Goal: Information Seeking & Learning: Find specific page/section

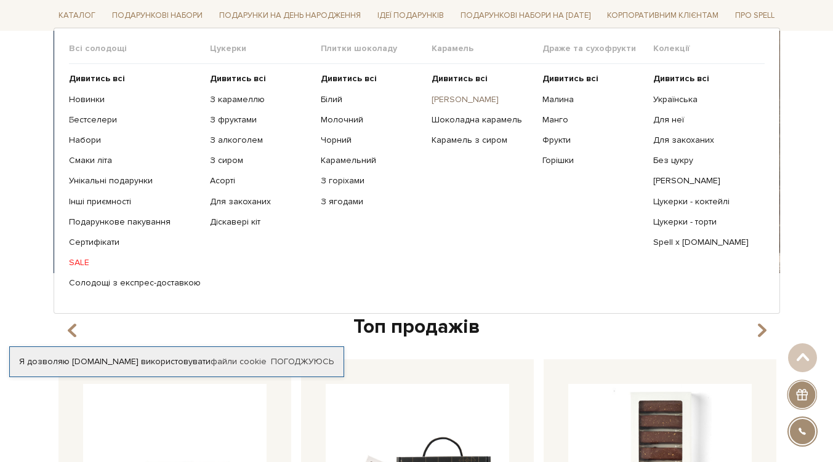
click at [451, 97] on link "[PERSON_NAME]" at bounding box center [482, 99] width 102 height 11
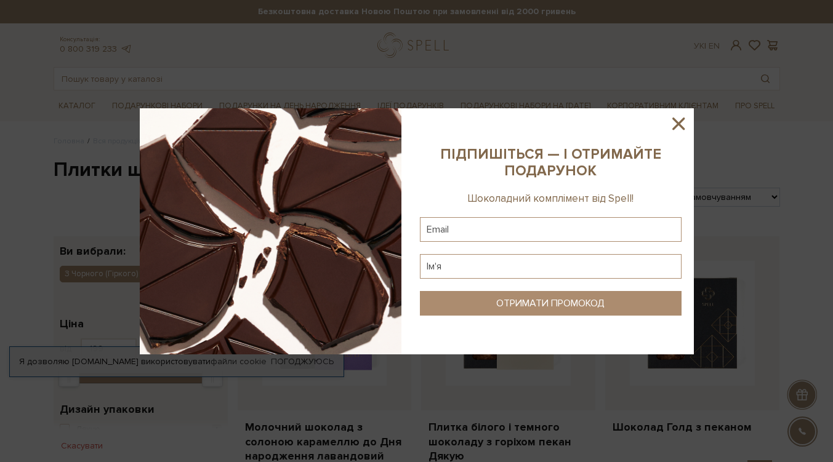
click at [679, 122] on icon at bounding box center [678, 124] width 12 height 12
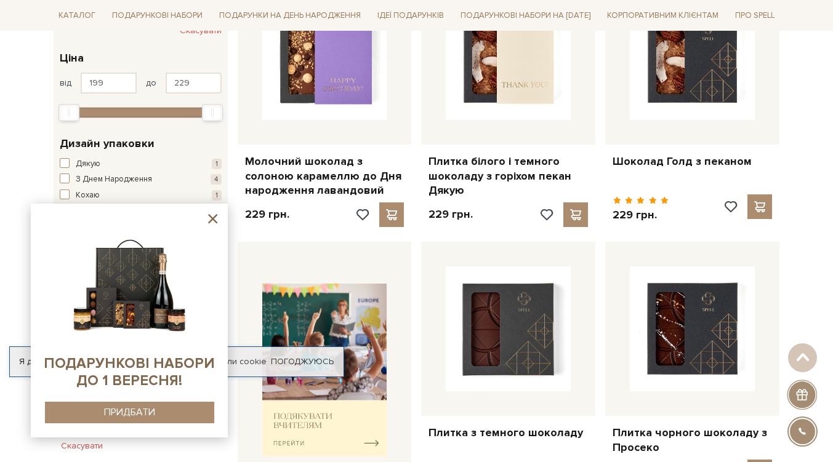
scroll to position [62, 0]
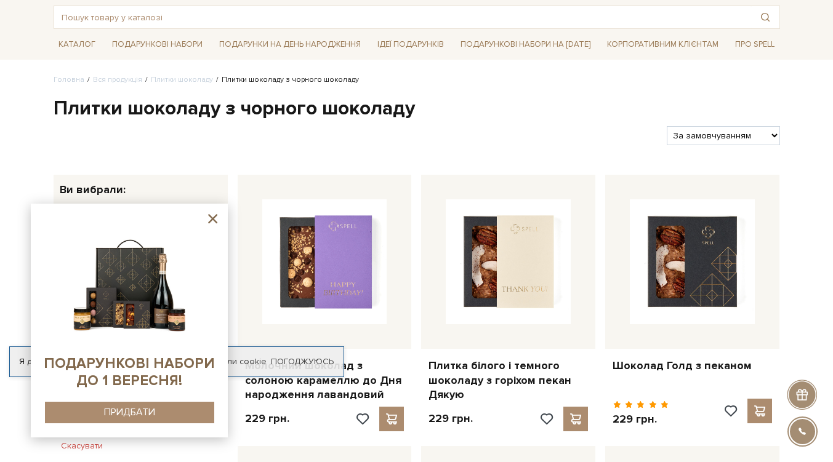
click at [215, 218] on icon at bounding box center [212, 218] width 15 height 15
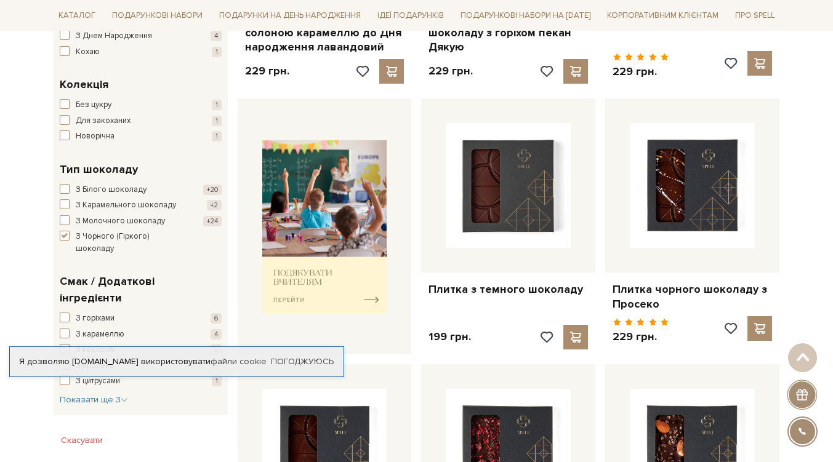
scroll to position [492, 0]
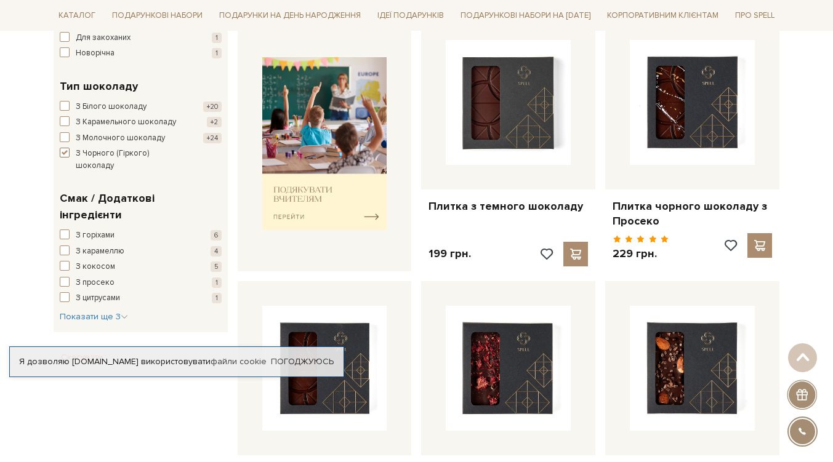
click at [63, 151] on span "button" at bounding box center [65, 153] width 10 height 10
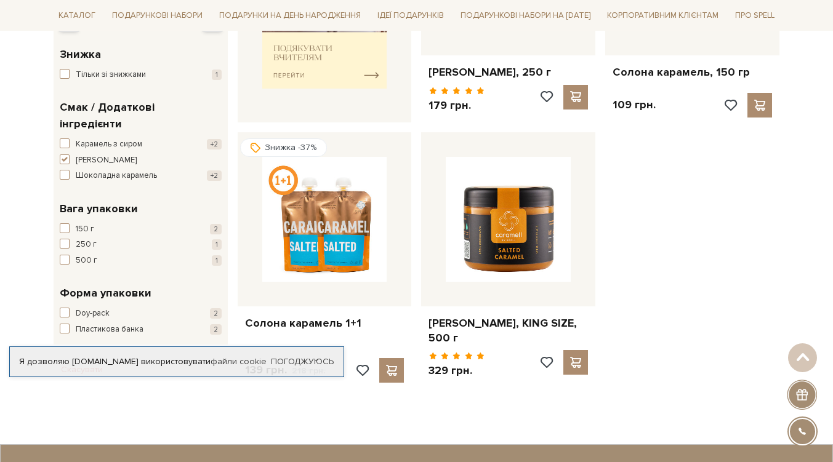
scroll to position [431, 0]
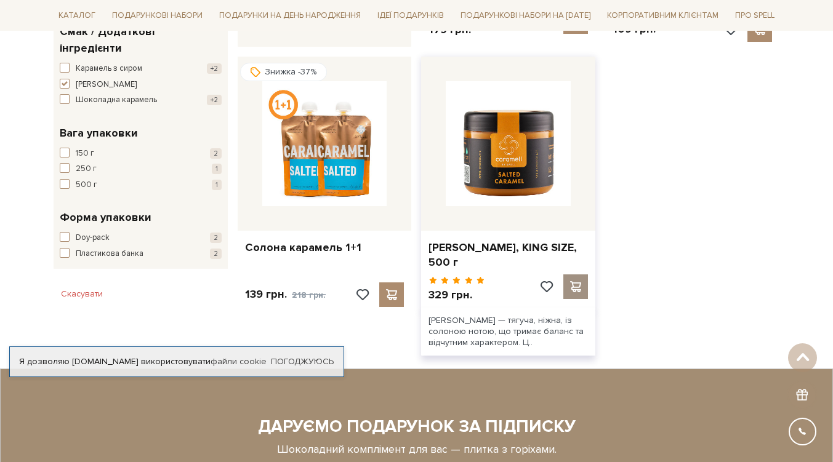
click at [576, 285] on span at bounding box center [575, 286] width 15 height 11
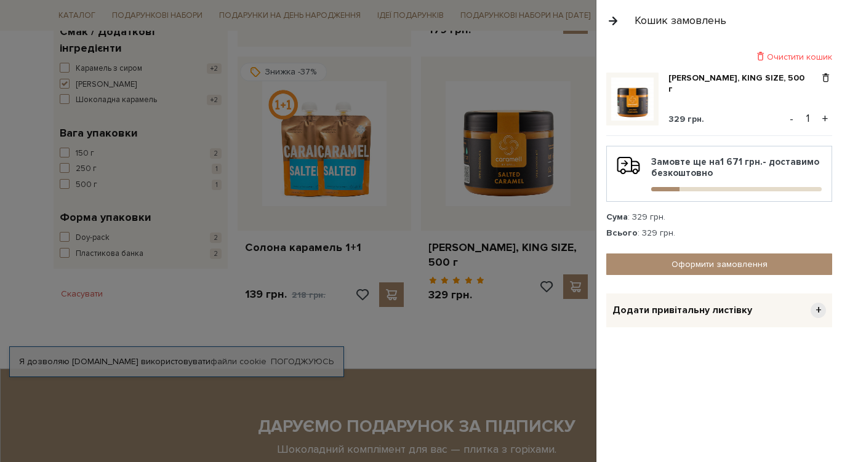
click at [611, 19] on button "button" at bounding box center [613, 21] width 14 height 22
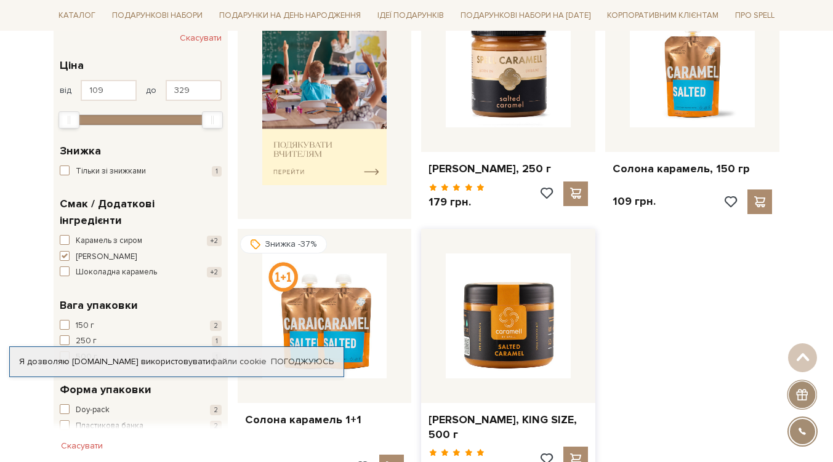
scroll to position [0, 0]
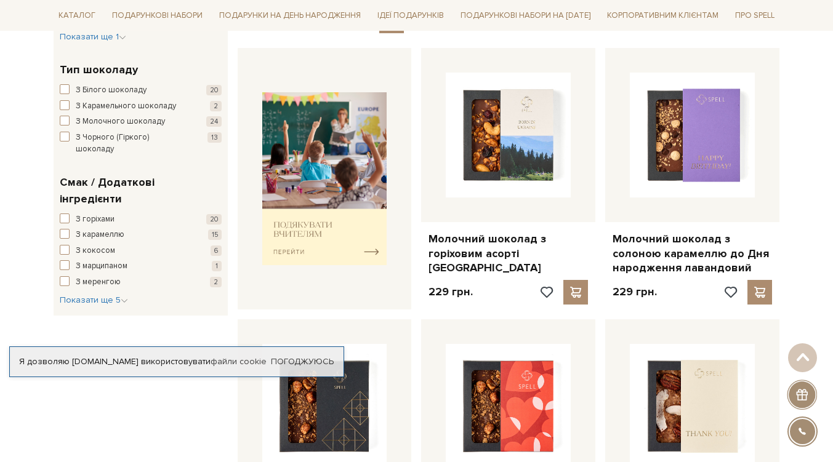
scroll to position [492, 0]
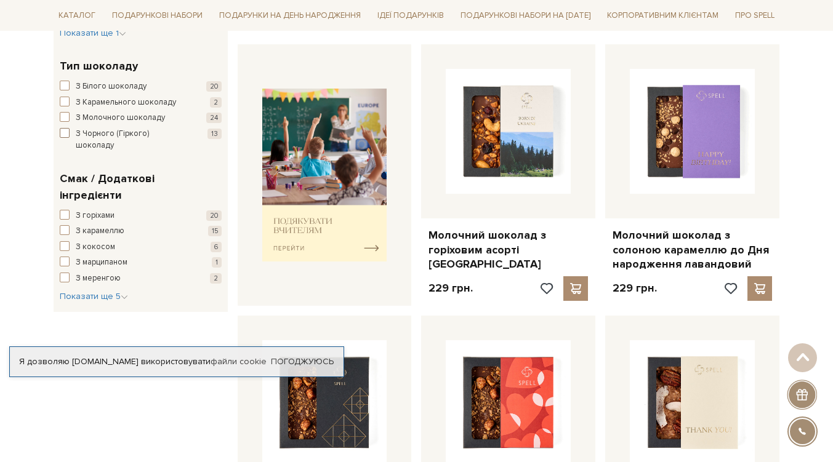
click at [66, 135] on span "button" at bounding box center [65, 133] width 10 height 10
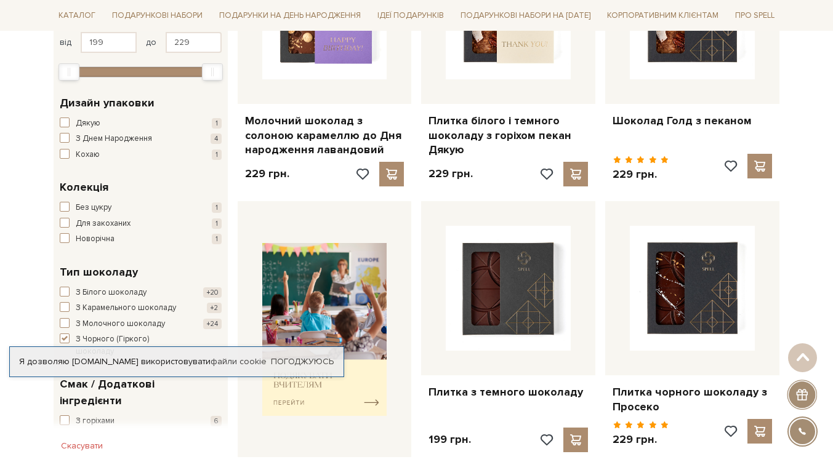
scroll to position [308, 0]
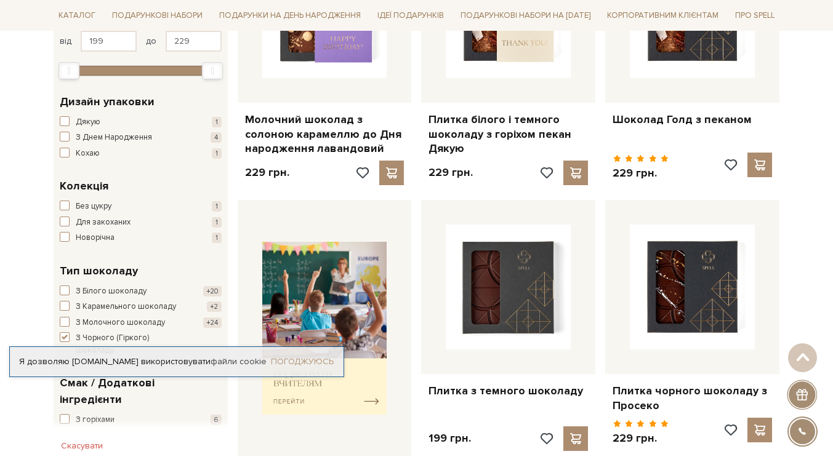
click at [299, 358] on link "Погоджуюсь" at bounding box center [302, 361] width 63 height 11
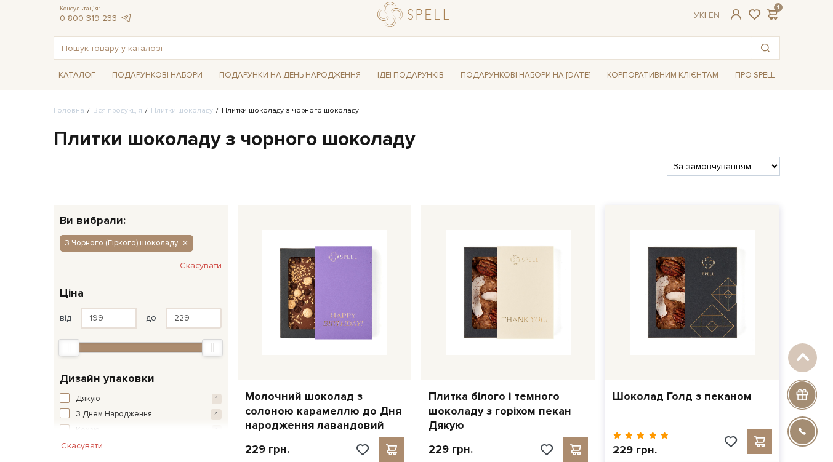
scroll to position [0, 0]
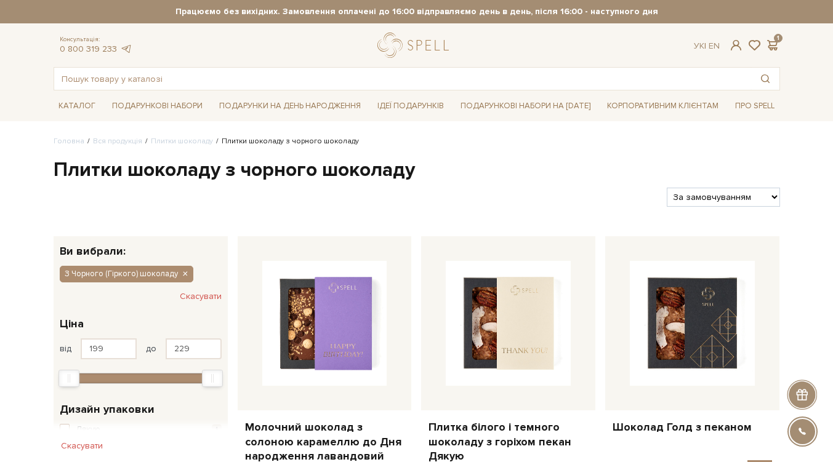
click at [699, 198] on select "За замовчуванням За Ціною (зростання) За Ціною (зменшення) Новинки За популярні…" at bounding box center [723, 197] width 113 height 19
select select "https://spellchocolate.com/our-productions/plitki-shokoladu/chornij-girkij?sort…"
click at [667, 188] on select "За замовчуванням За Ціною (зростання) За Ціною (зменшення) Новинки За популярні…" at bounding box center [723, 197] width 113 height 19
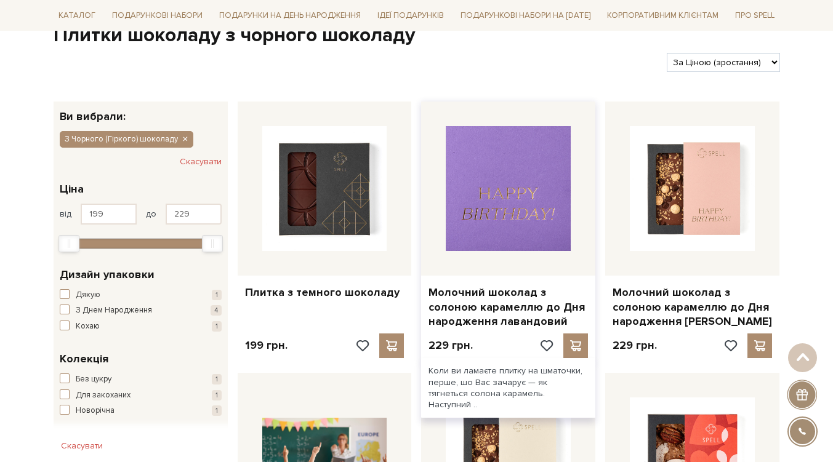
scroll to position [62, 0]
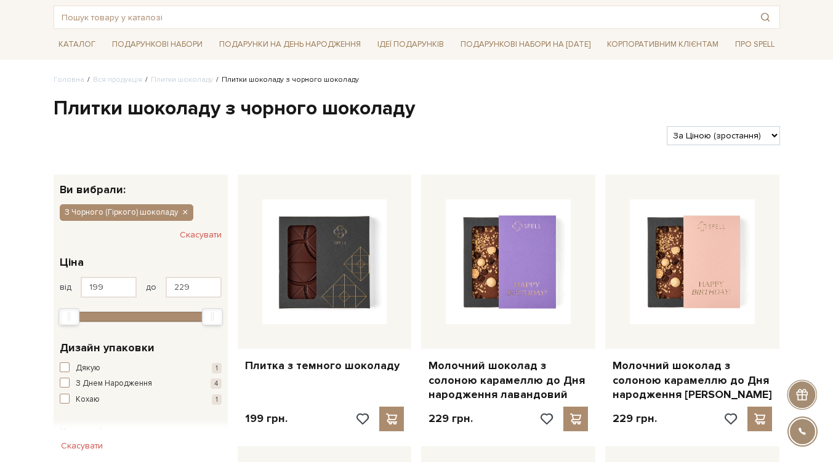
click at [196, 232] on button "Скасувати" at bounding box center [201, 235] width 42 height 20
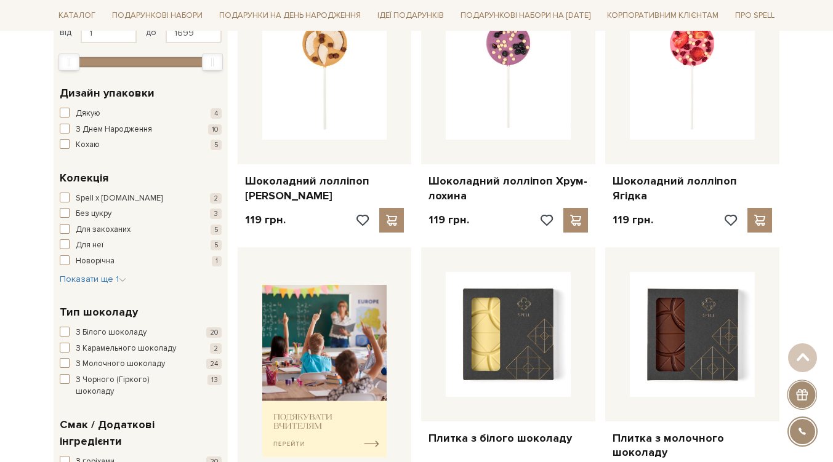
scroll to position [369, 0]
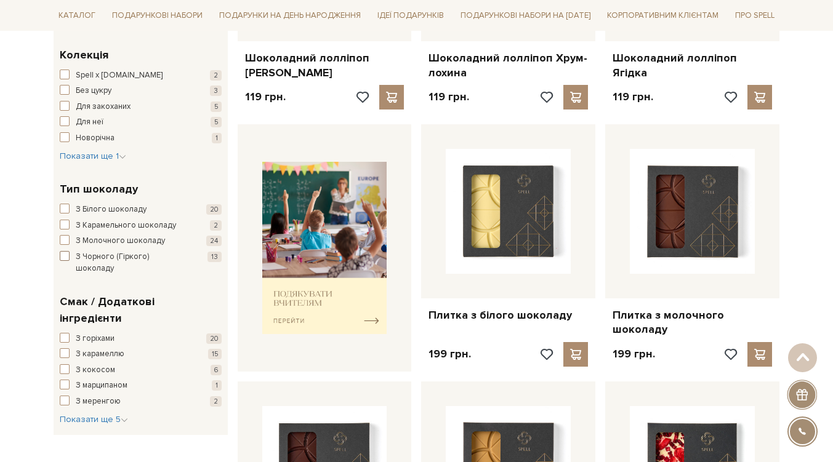
click at [129, 258] on span "З Чорного (Гіркого) шоколаду" at bounding box center [132, 263] width 112 height 24
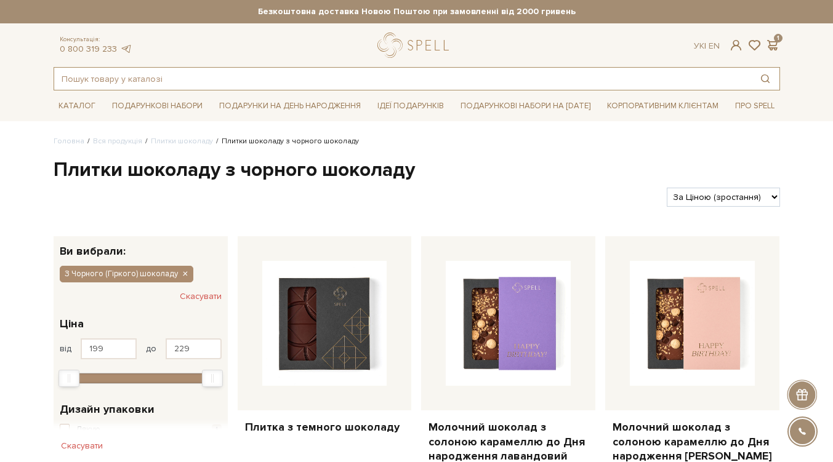
click at [267, 82] on input "text" at bounding box center [402, 79] width 697 height 22
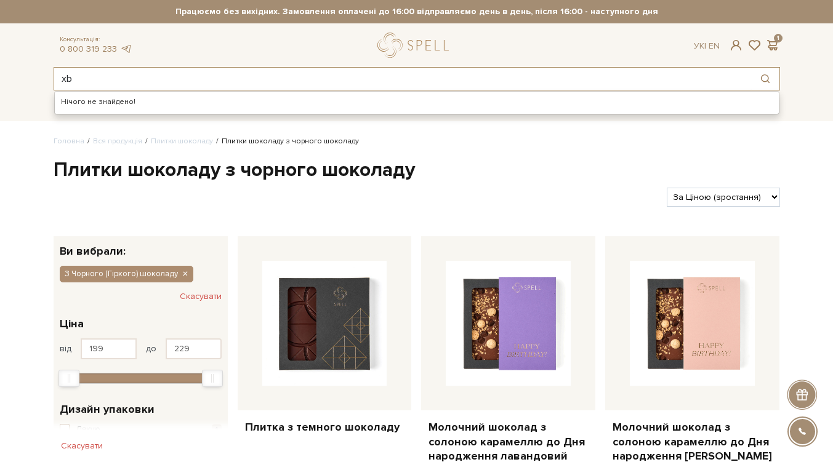
type input "x"
type input "чилі"
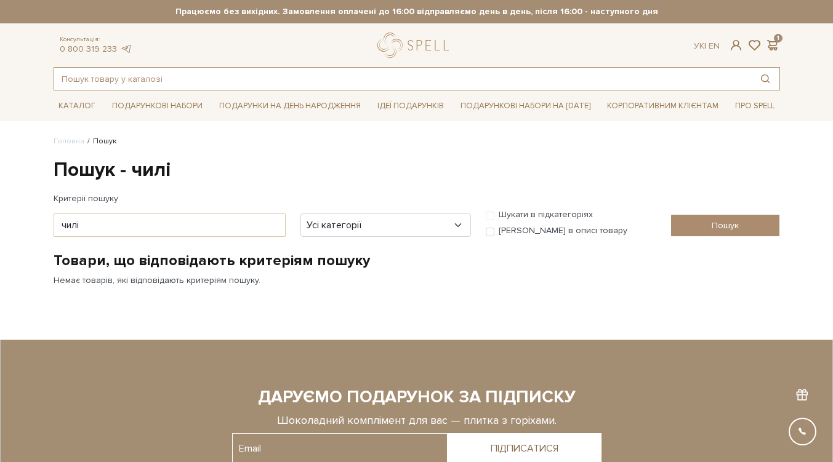
click at [267, 82] on input "text" at bounding box center [402, 79] width 697 height 22
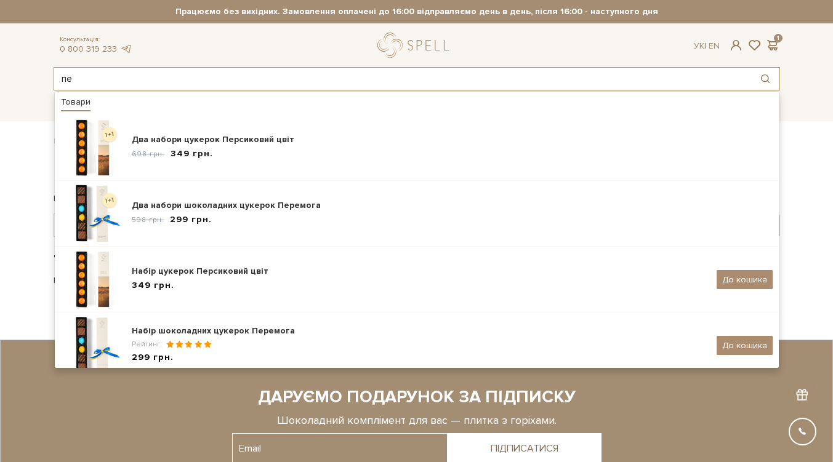
type input "п"
